Goal: Task Accomplishment & Management: Use online tool/utility

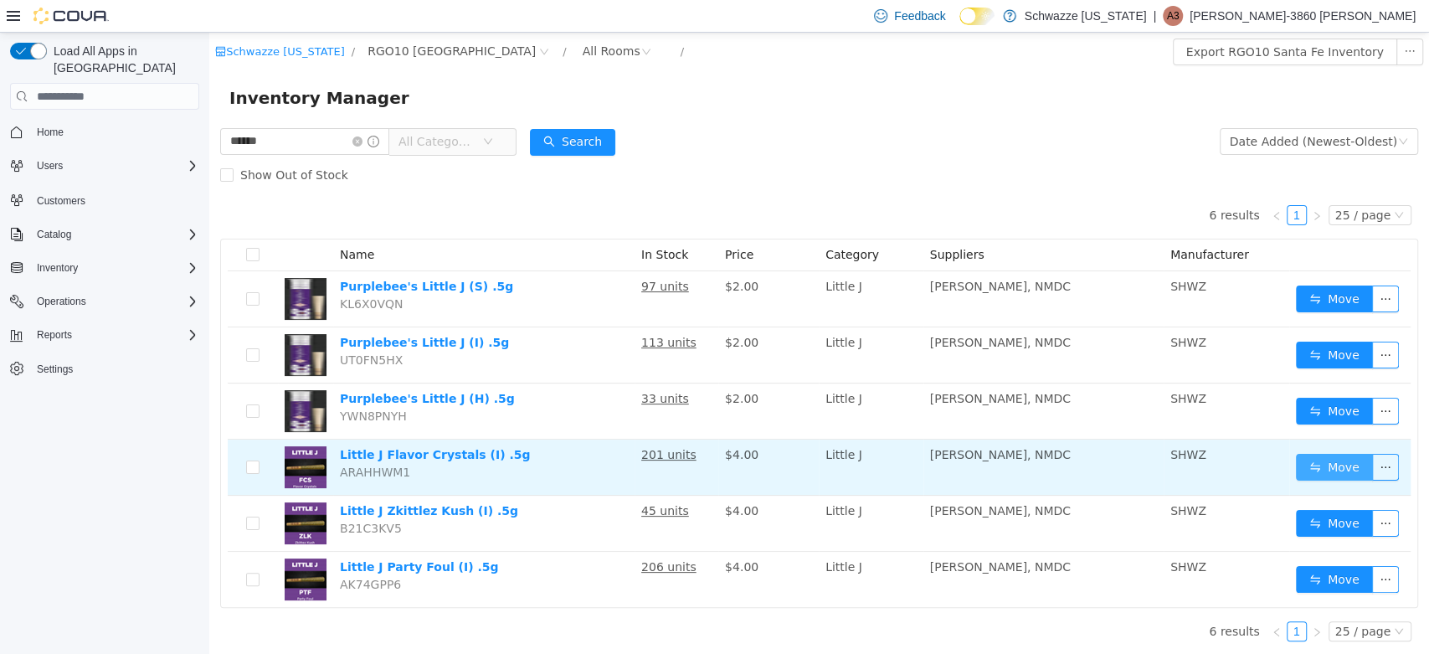
click at [1312, 466] on button "Move" at bounding box center [1334, 467] width 77 height 27
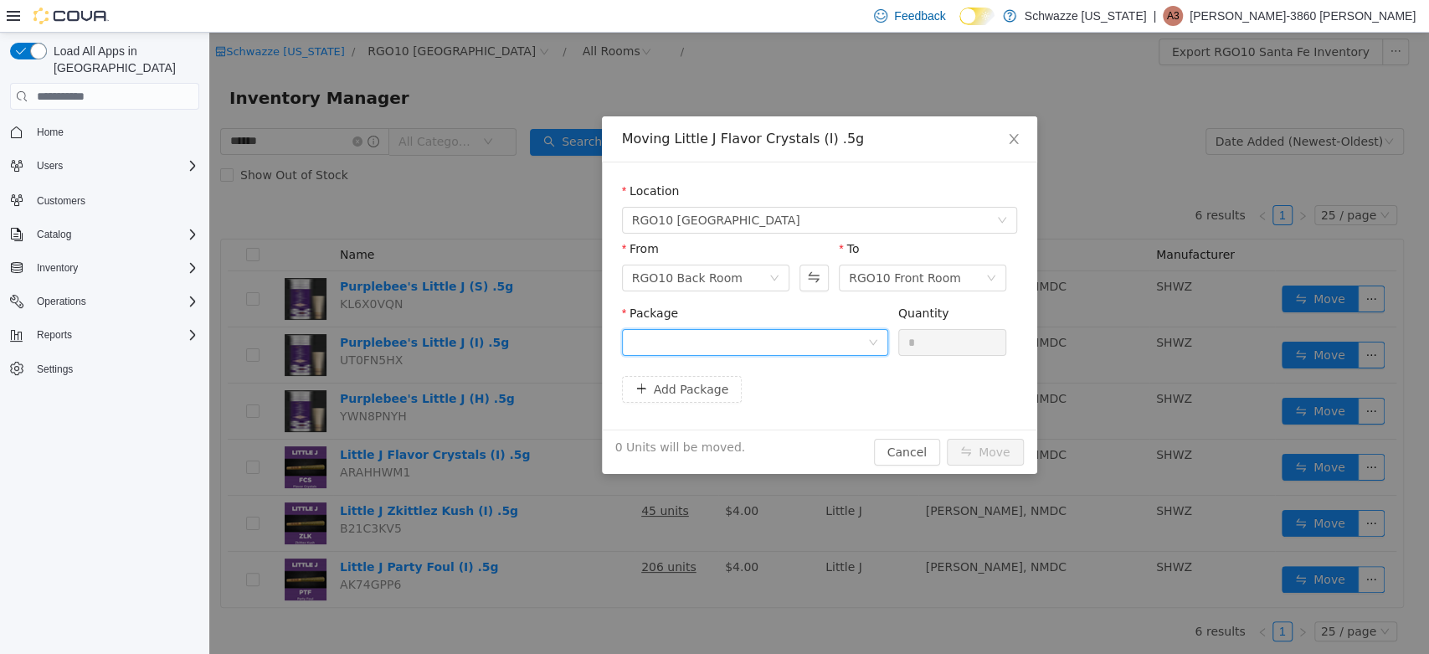
click at [840, 342] on div at bounding box center [749, 342] width 235 height 25
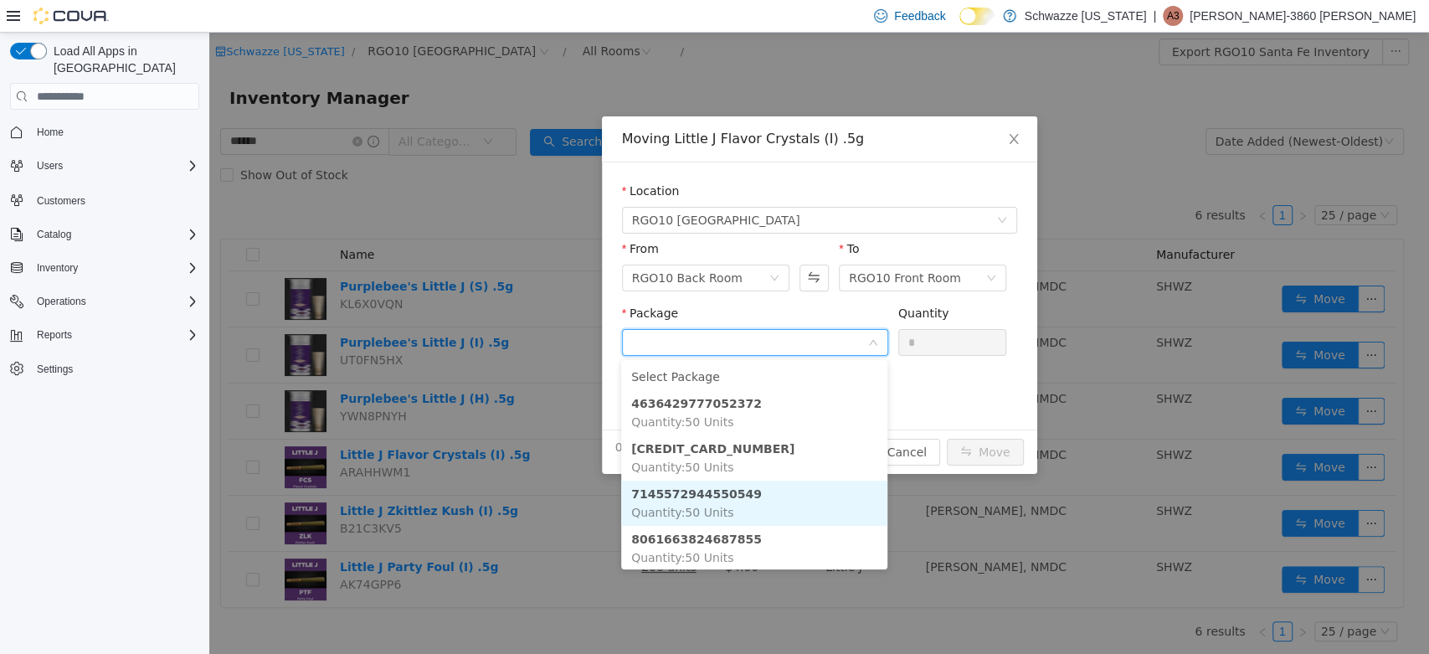
click at [731, 495] on strong "7145572944550549" at bounding box center [696, 493] width 131 height 13
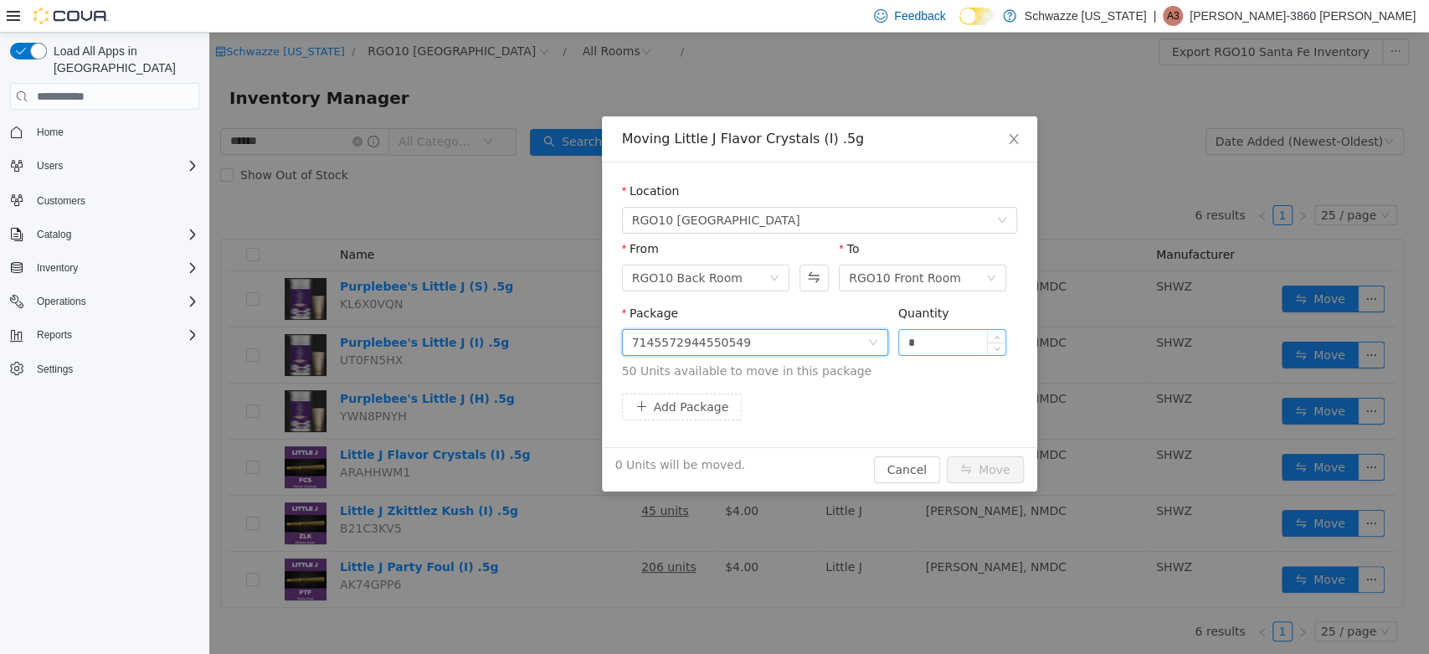
click at [937, 347] on input "*" at bounding box center [952, 342] width 107 height 25
type input "**"
click at [997, 467] on button "Move" at bounding box center [985, 469] width 77 height 27
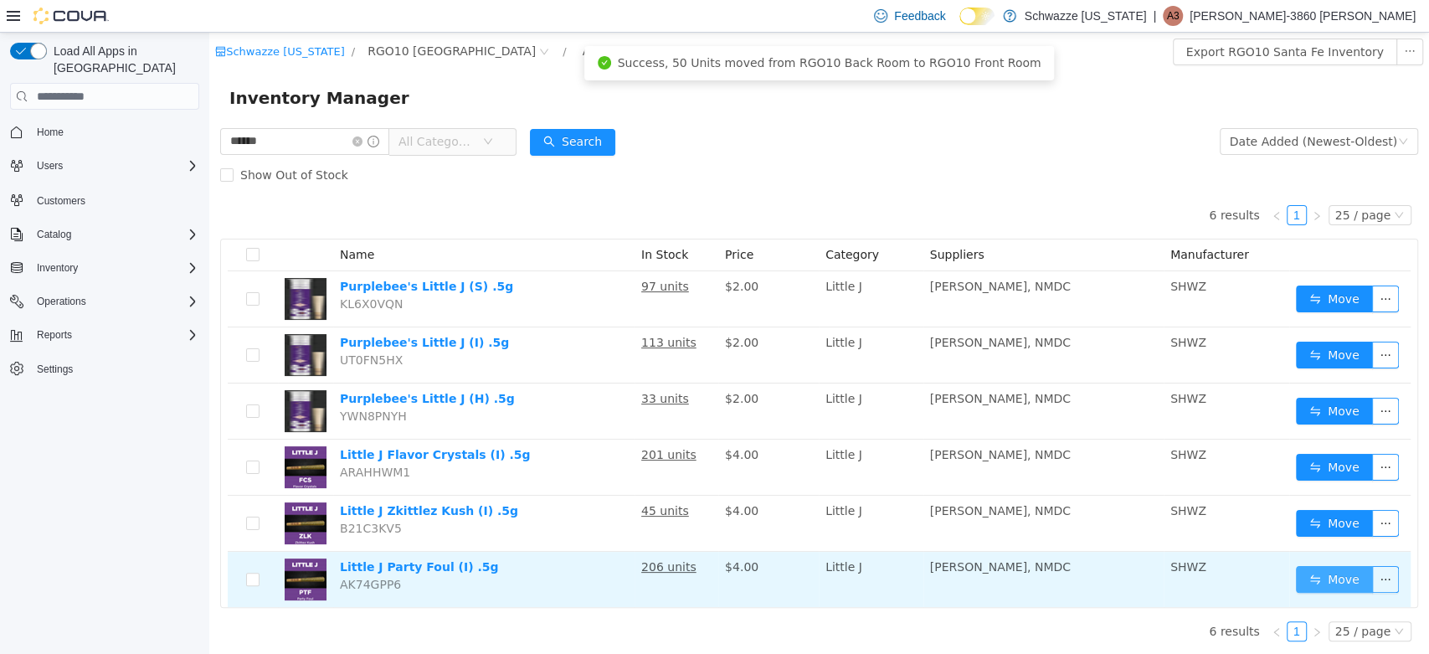
click at [1317, 576] on button "Move" at bounding box center [1334, 579] width 77 height 27
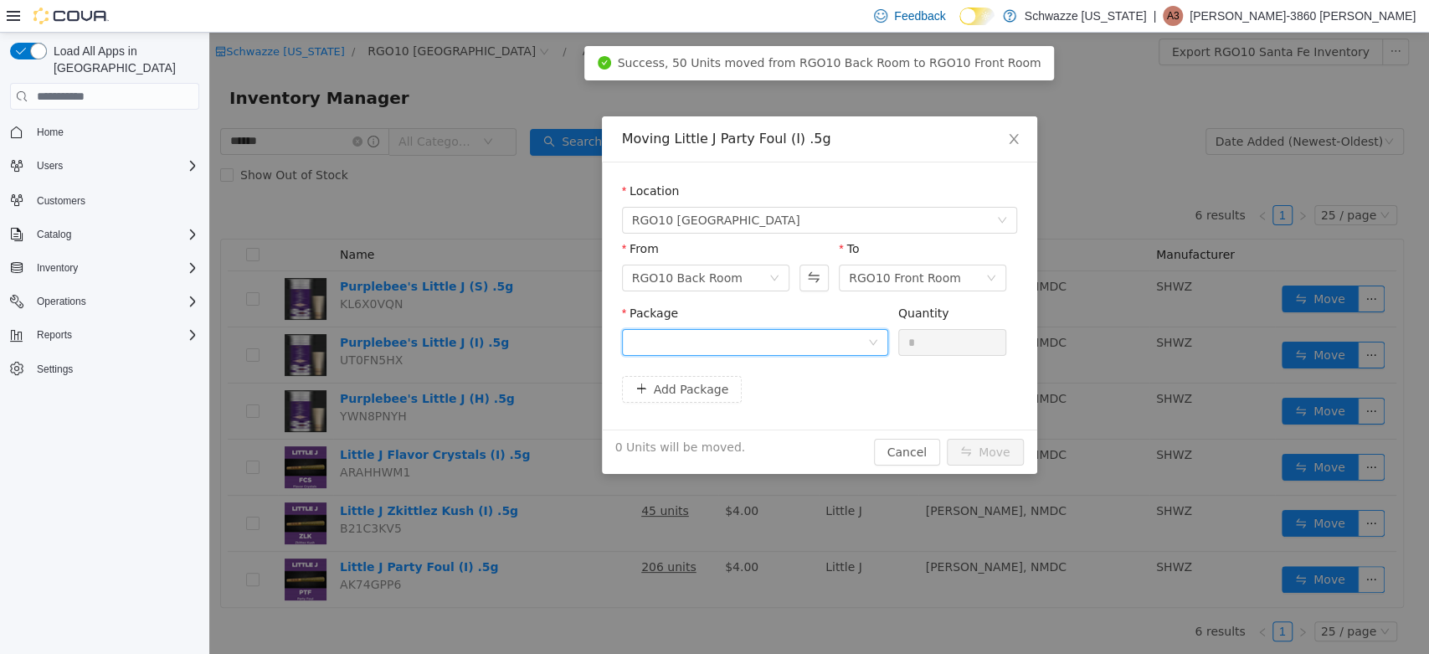
click at [868, 341] on icon "icon: down" at bounding box center [873, 342] width 10 height 10
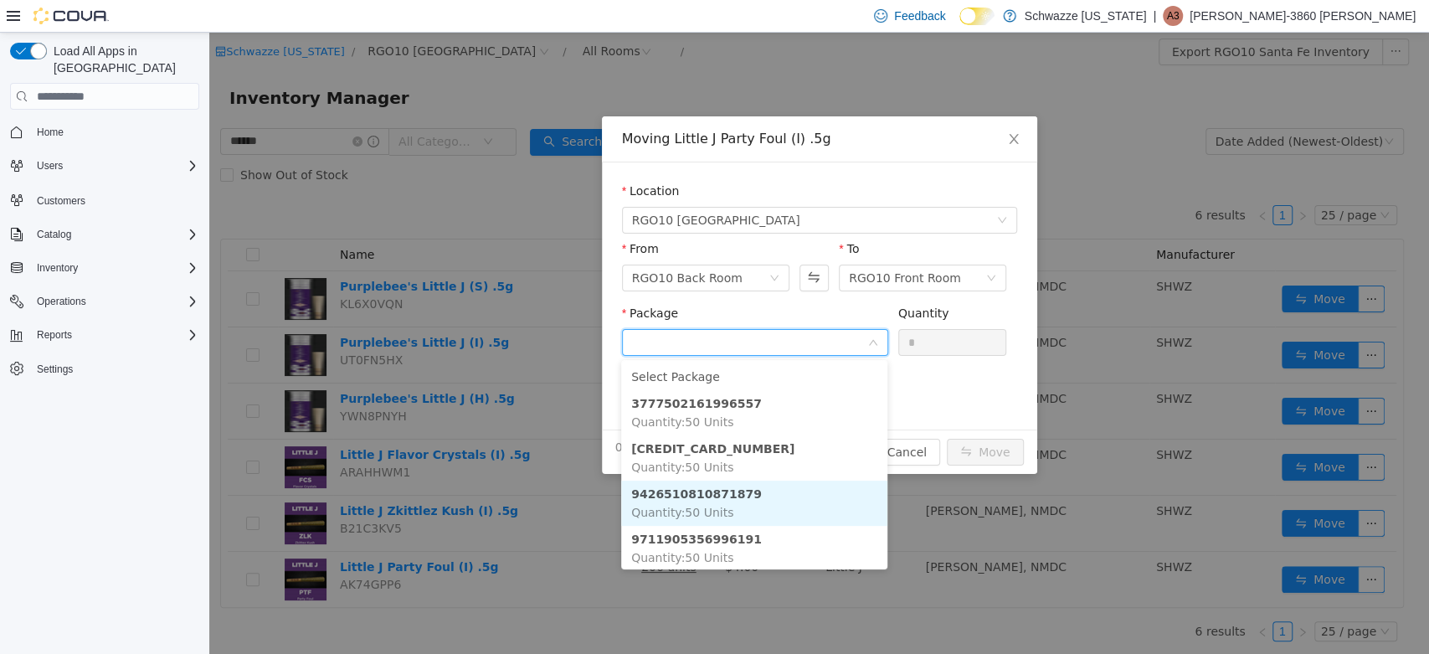
click at [762, 497] on li "9426510810871879 Quantity : 50 Units" at bounding box center [754, 502] width 266 height 45
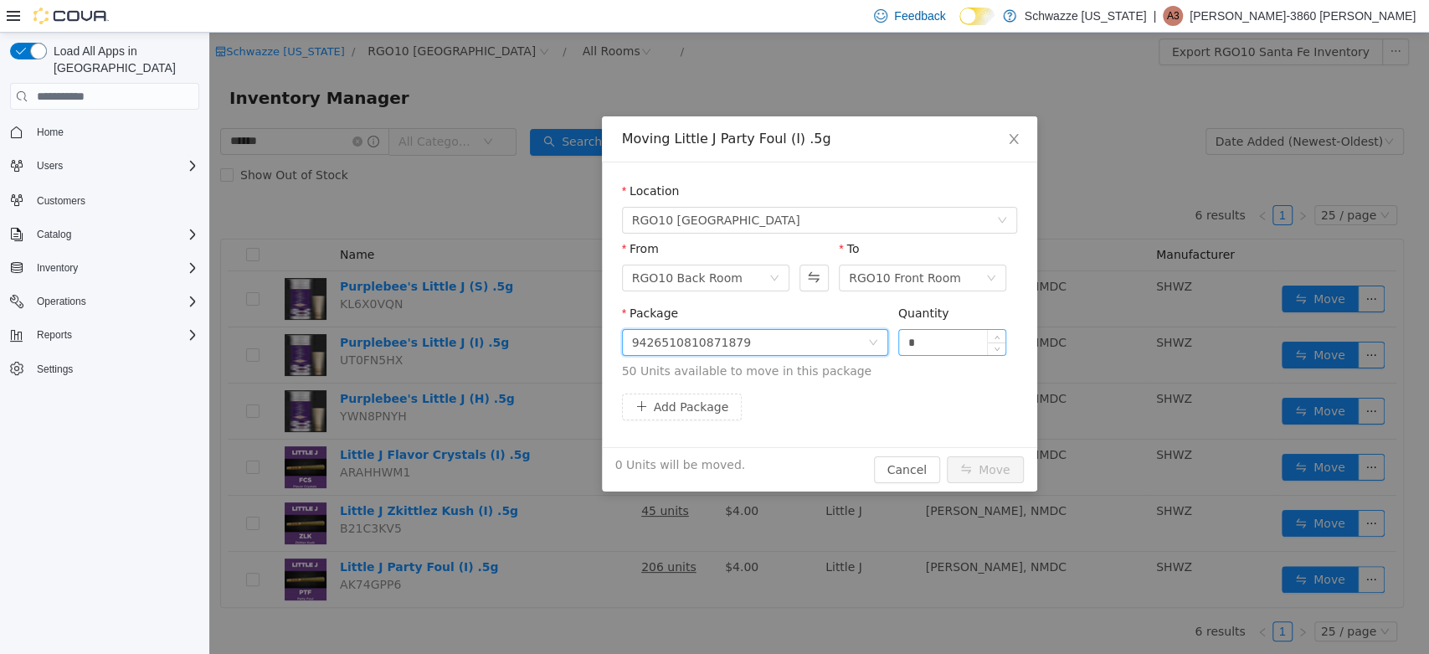
click at [943, 344] on input "*" at bounding box center [952, 342] width 107 height 25
type input "**"
click at [998, 465] on button "Move" at bounding box center [985, 469] width 77 height 27
